Goal: Transaction & Acquisition: Purchase product/service

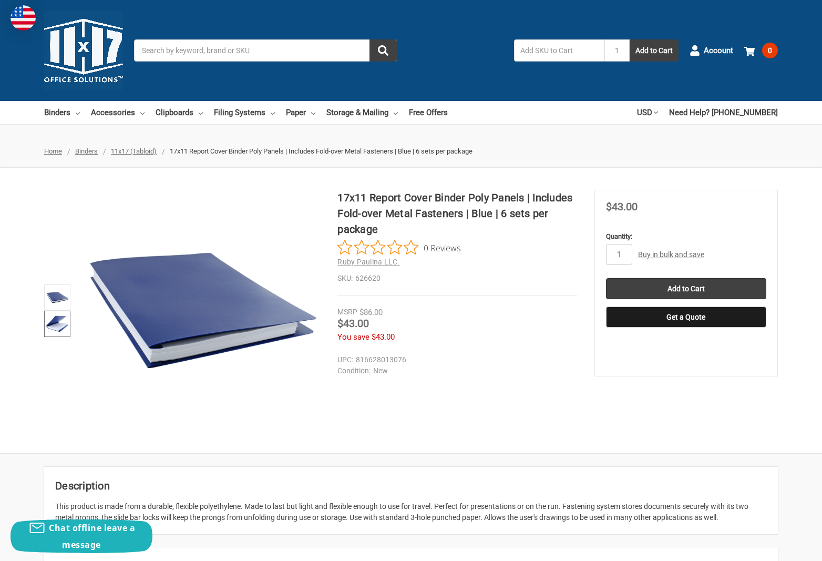
click at [44, 328] on link at bounding box center [57, 324] width 26 height 26
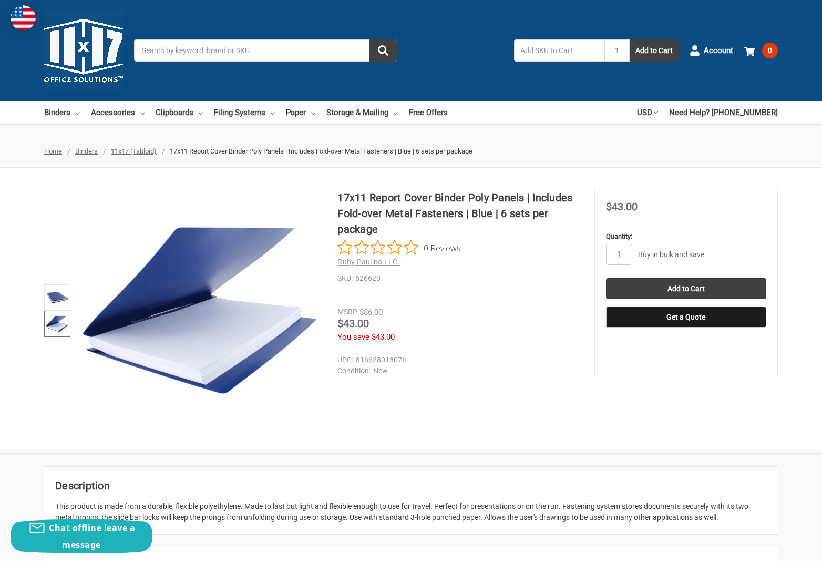
click at [62, 326] on img at bounding box center [57, 323] width 23 height 23
